Goal: Task Accomplishment & Management: Complete application form

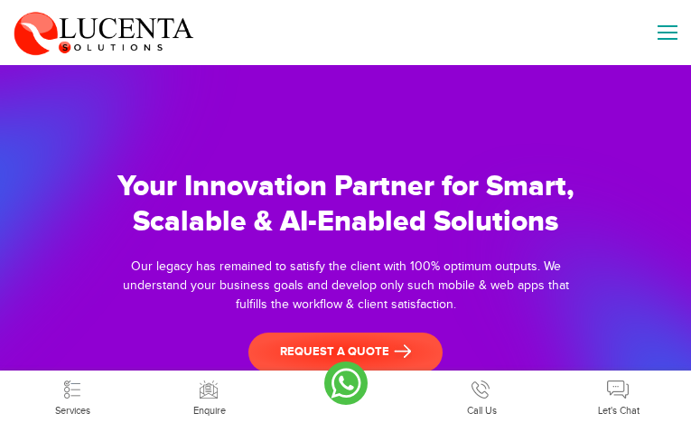
type input "DuclnQgBlWCFHN"
type input "[EMAIL_ADDRESS][DOMAIN_NAME]"
type input "7565458137"
type input "veHkENkWZgcF"
type input "PqskBeJjKGNlQ"
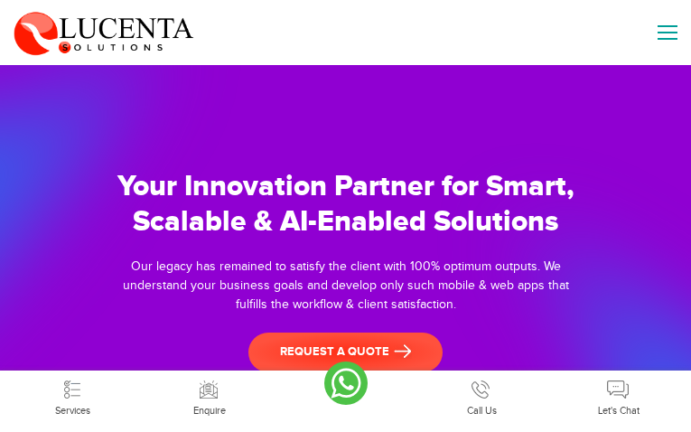
type input "[EMAIL_ADDRESS][DOMAIN_NAME]"
type input "4384589808"
type input "TPEWrToW"
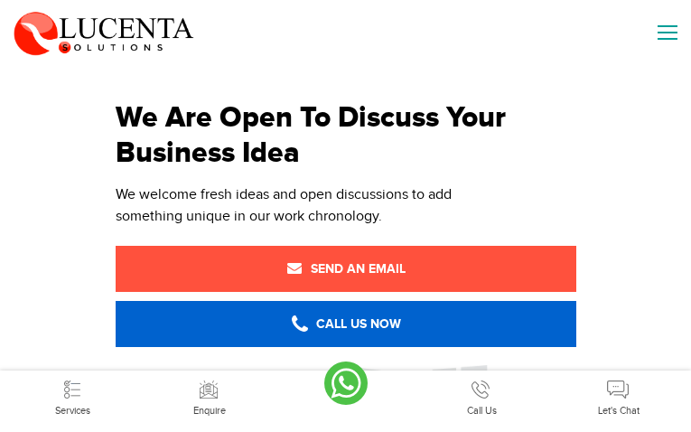
type input "MyMCObuHoBYQ"
type input "[EMAIL_ADDRESS][DOMAIN_NAME]"
type input "8136052078"
type input "maqOpHCPqrQf"
type input "tnxfyylKzINwkF"
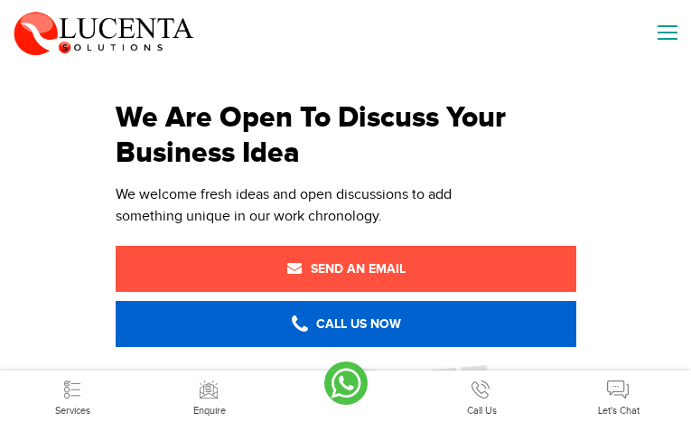
type input "[EMAIL_ADDRESS][DOMAIN_NAME]"
type input "2990026177"
type input "gpjlWCUfwU"
